Goal: Use online tool/utility: Utilize a website feature to perform a specific function

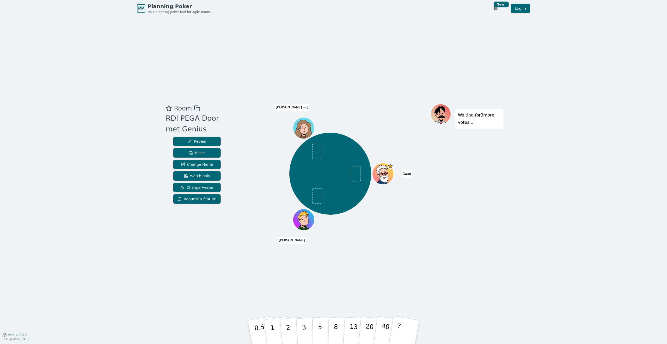
click at [303, 135] on div at bounding box center [304, 134] width 21 height 19
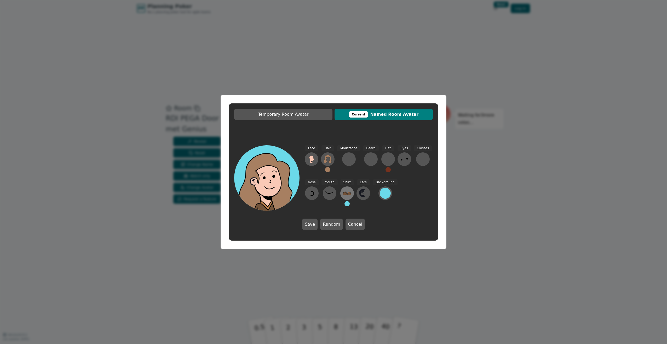
click at [345, 196] on icon at bounding box center [347, 193] width 8 height 8
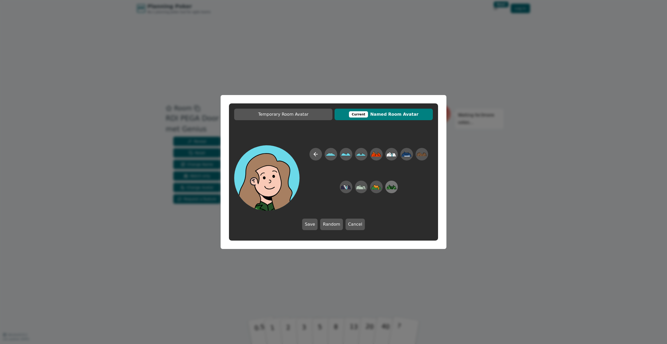
click at [392, 190] on icon at bounding box center [391, 187] width 10 height 12
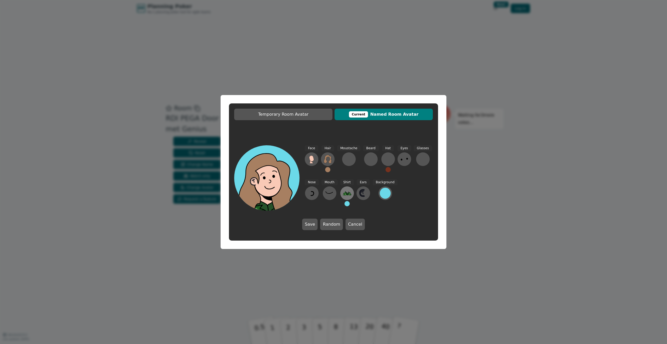
click at [344, 190] on icon at bounding box center [347, 193] width 8 height 8
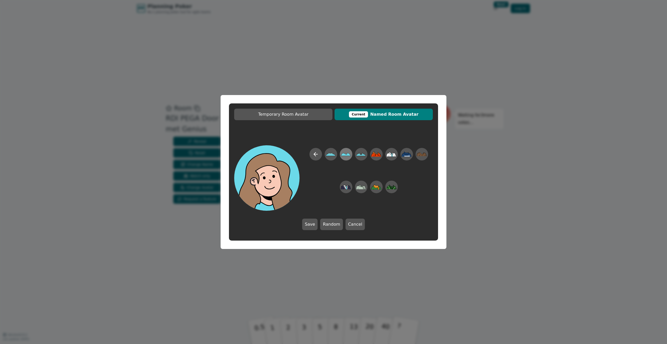
click at [343, 154] on icon at bounding box center [346, 154] width 10 height 3
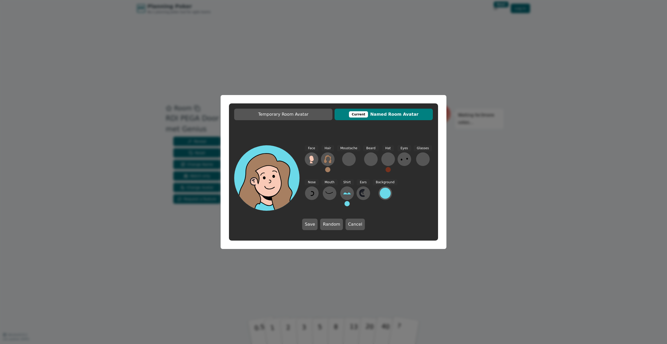
click at [345, 203] on button at bounding box center [347, 203] width 5 height 5
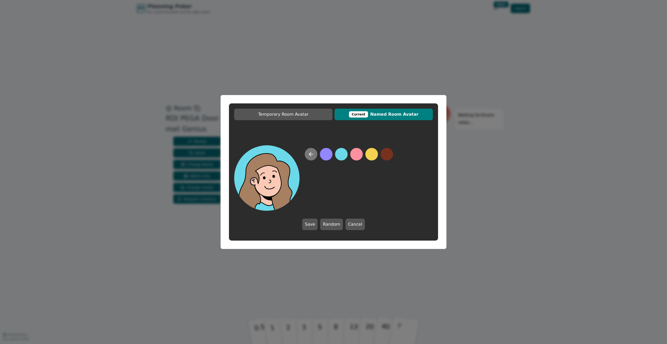
click at [313, 156] on icon at bounding box center [311, 154] width 6 height 6
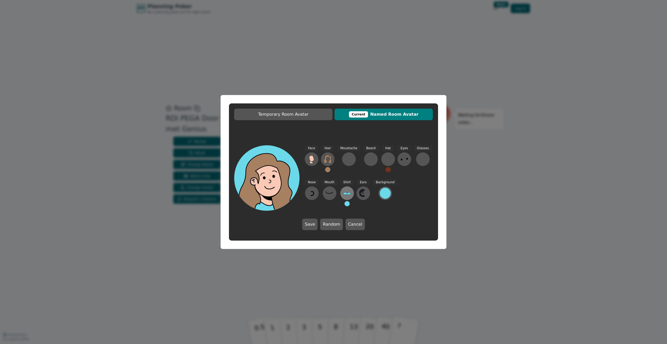
click at [345, 195] on icon at bounding box center [347, 193] width 8 height 8
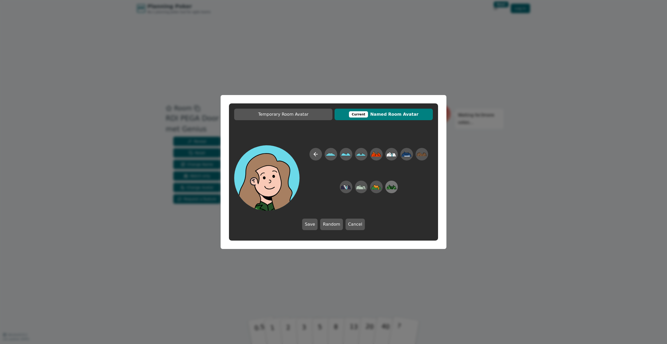
click at [390, 188] on icon at bounding box center [390, 188] width 2 height 2
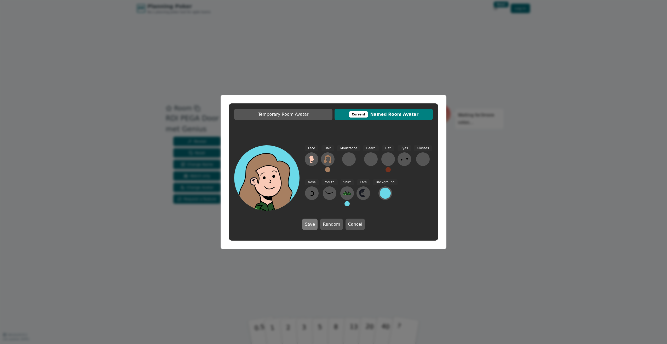
click at [315, 225] on button "Save" at bounding box center [309, 224] width 15 height 12
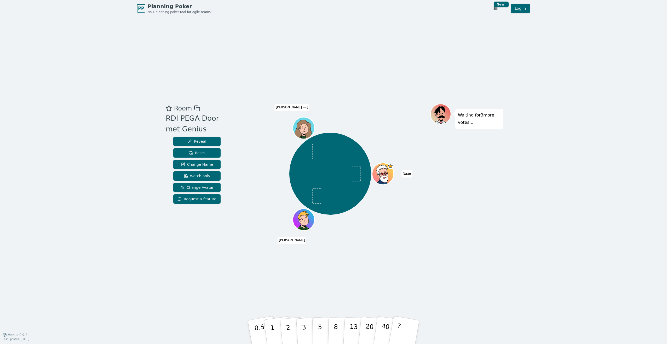
click at [300, 128] on icon at bounding box center [299, 128] width 1 height 1
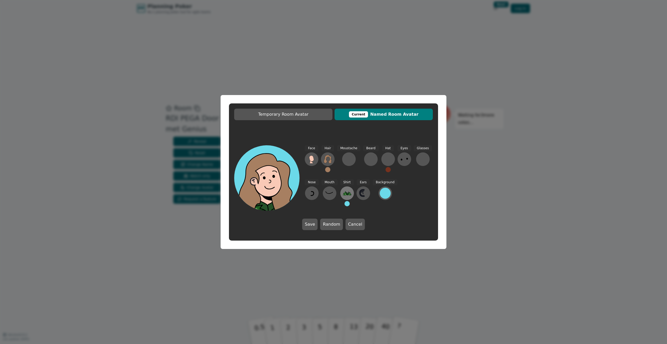
click at [350, 192] on button at bounding box center [347, 193] width 14 height 14
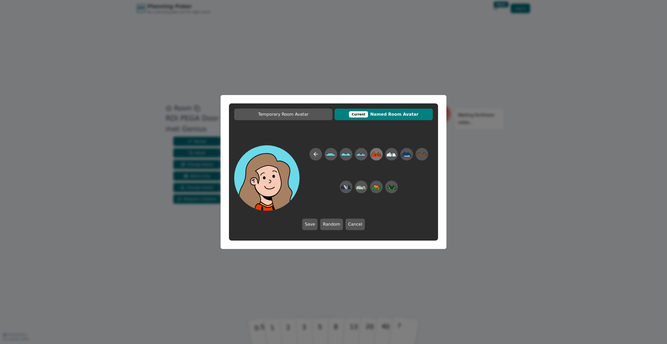
click at [375, 153] on icon at bounding box center [376, 153] width 6 height 2
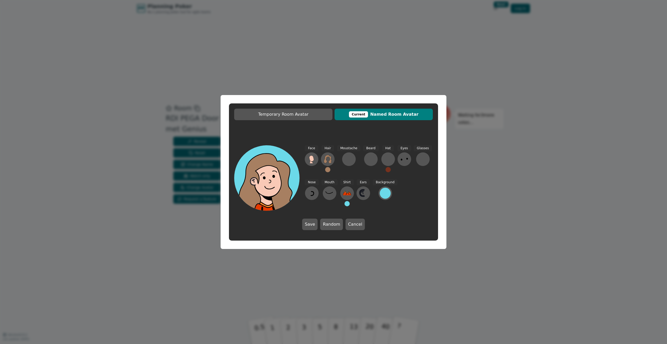
click at [346, 203] on button at bounding box center [347, 203] width 5 height 5
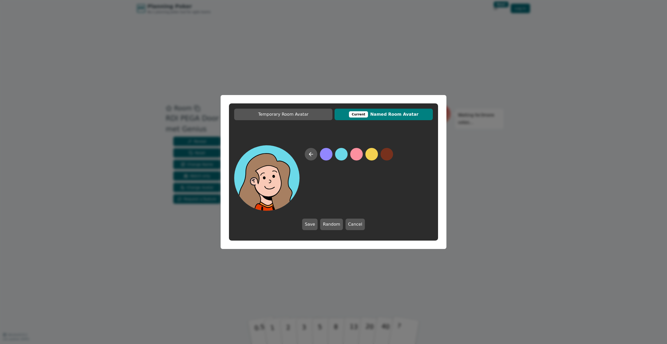
click at [357, 150] on button at bounding box center [356, 154] width 13 height 13
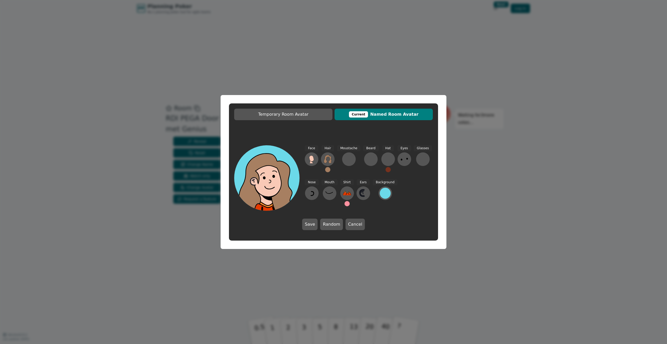
click at [345, 203] on button at bounding box center [347, 203] width 5 height 5
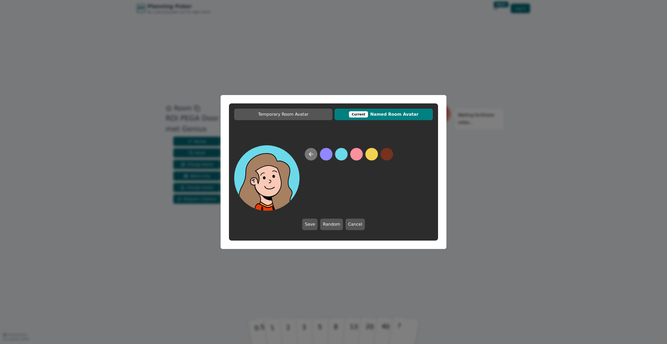
click at [309, 156] on icon at bounding box center [311, 154] width 6 height 6
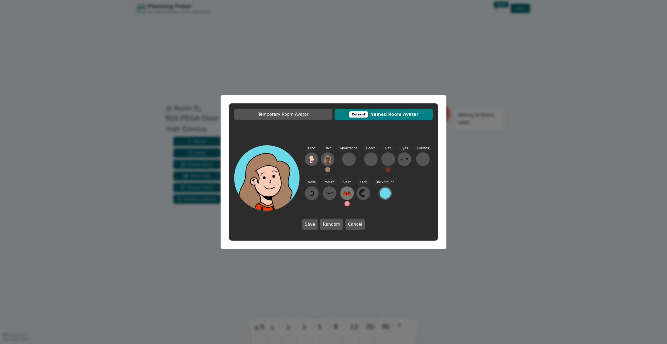
click at [343, 190] on icon at bounding box center [347, 193] width 8 height 8
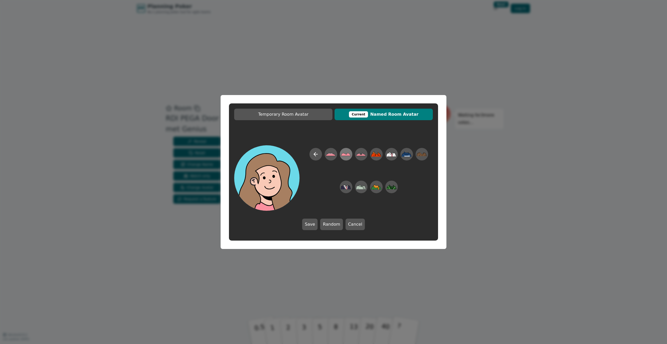
click at [346, 153] on icon at bounding box center [346, 154] width 10 height 12
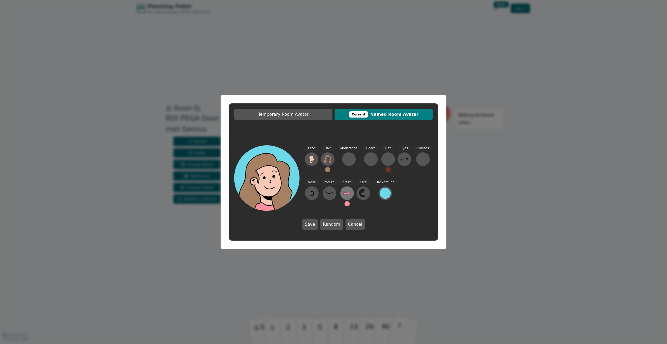
click at [346, 195] on icon at bounding box center [347, 193] width 8 height 8
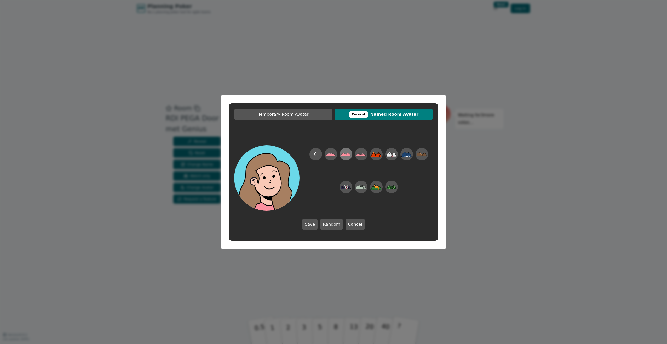
click at [345, 154] on icon at bounding box center [346, 154] width 10 height 3
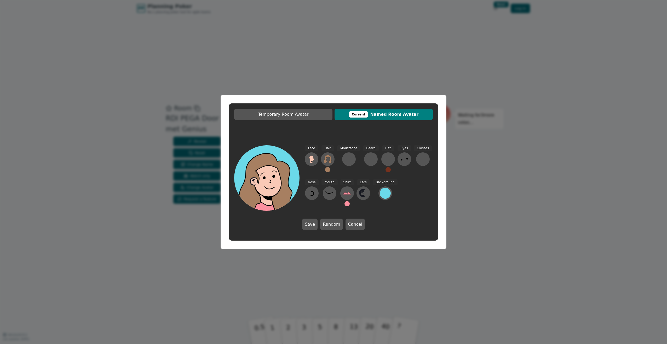
click at [346, 203] on button at bounding box center [347, 203] width 5 height 5
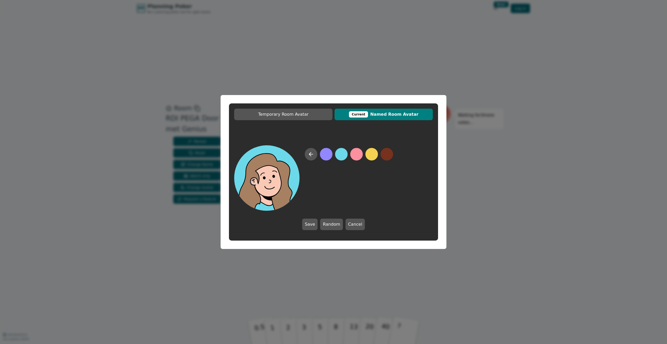
click at [339, 153] on button at bounding box center [341, 154] width 13 height 13
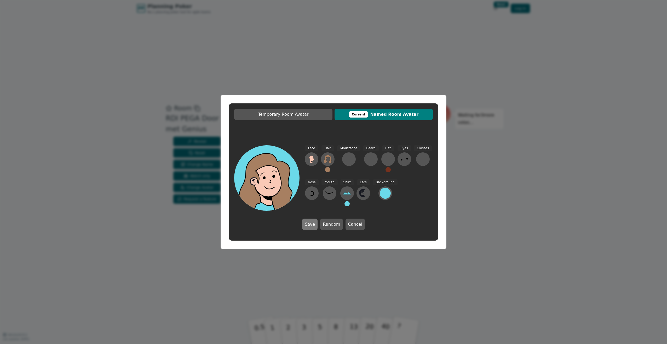
click at [313, 224] on button "Save" at bounding box center [309, 224] width 15 height 12
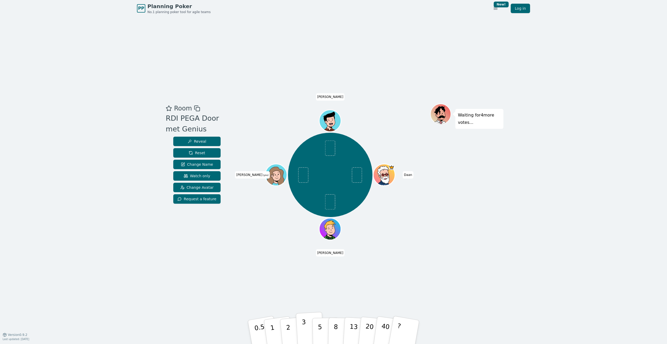
click at [309, 330] on button "3" at bounding box center [310, 331] width 28 height 41
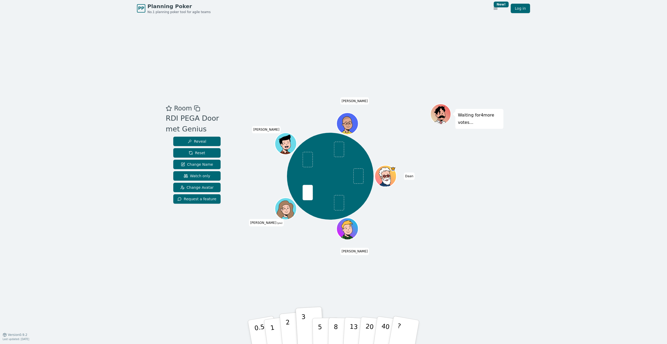
click at [292, 326] on button "2" at bounding box center [294, 332] width 30 height 42
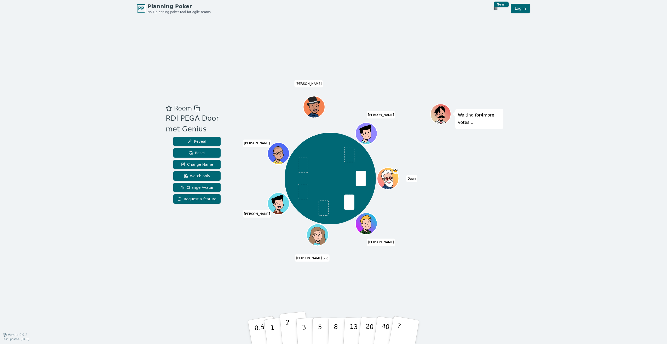
click at [288, 334] on p "2" at bounding box center [289, 332] width 7 height 28
